Goal: Task Accomplishment & Management: Complete application form

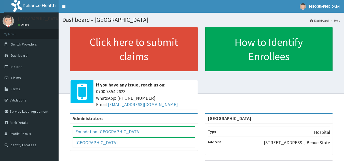
click at [22, 78] on link "Claims" at bounding box center [29, 77] width 59 height 11
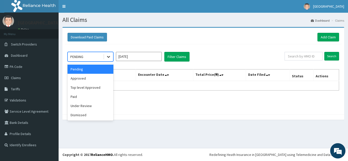
click at [108, 56] on icon at bounding box center [108, 56] width 5 height 5
click at [98, 79] on div "Approved" at bounding box center [91, 78] width 46 height 9
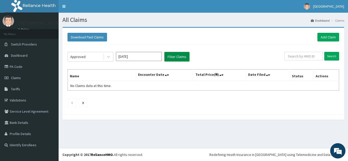
click at [178, 57] on button "Filter Claims" at bounding box center [176, 57] width 25 height 10
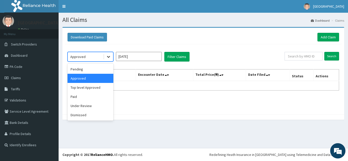
click at [110, 56] on icon at bounding box center [108, 56] width 5 height 5
click at [90, 104] on div "Under Review" at bounding box center [91, 105] width 46 height 9
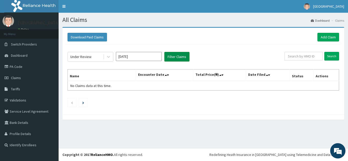
click at [180, 57] on button "Filter Claims" at bounding box center [176, 57] width 25 height 10
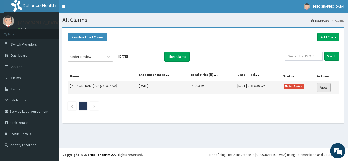
click at [325, 87] on link "View" at bounding box center [324, 87] width 14 height 9
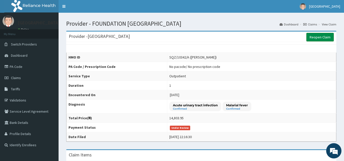
click at [317, 37] on link "Reopen Claim" at bounding box center [321, 37] width 28 height 9
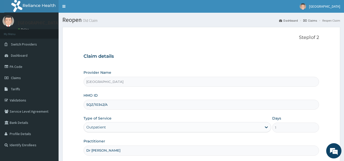
click at [312, 23] on link "Claims" at bounding box center [311, 20] width 14 height 4
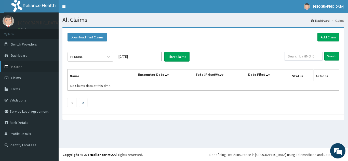
click at [32, 66] on link "PA Code" at bounding box center [29, 66] width 59 height 11
click at [334, 35] on link "Add Claim" at bounding box center [329, 37] width 22 height 9
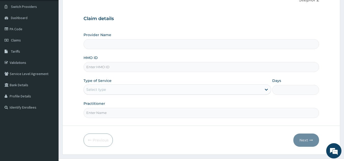
scroll to position [48, 0]
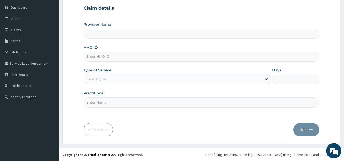
type input "[GEOGRAPHIC_DATA]"
